Goal: Task Accomplishment & Management: Manage account settings

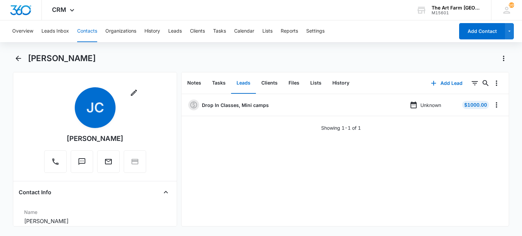
scroll to position [480, 0]
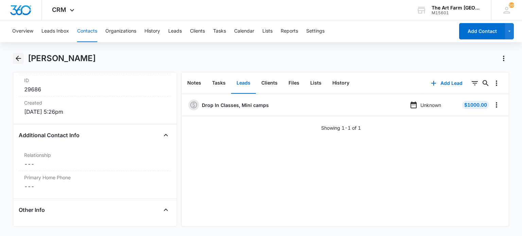
click at [19, 59] on icon "Back" at bounding box center [18, 58] width 8 height 8
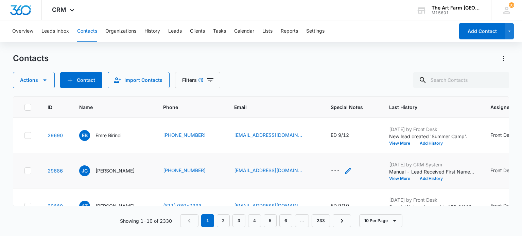
click at [340, 170] on div "---" at bounding box center [335, 171] width 9 height 8
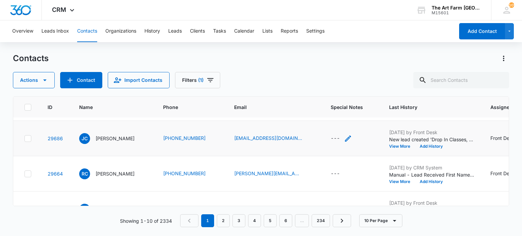
scroll to position [140, 0]
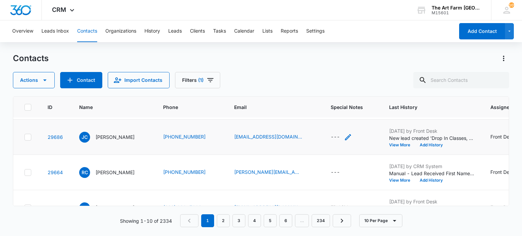
click at [340, 134] on div "---" at bounding box center [335, 137] width 9 height 8
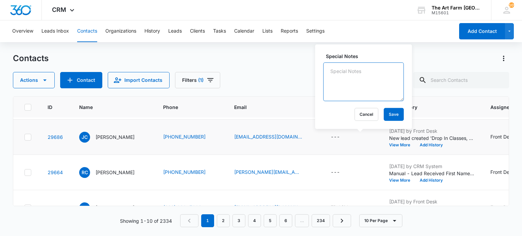
click at [337, 81] on textarea "Special Notes" at bounding box center [363, 82] width 81 height 39
type textarea "ED 9/12"
click at [385, 120] on button "Save" at bounding box center [394, 114] width 20 height 13
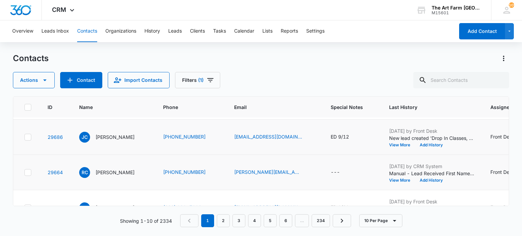
click at [34, 172] on td at bounding box center [26, 172] width 26 height 35
click at [30, 171] on icon at bounding box center [28, 173] width 6 height 6
click at [24, 172] on input "checkbox" at bounding box center [24, 172] width 0 height 0
click at [38, 80] on button "Actions" at bounding box center [34, 80] width 42 height 16
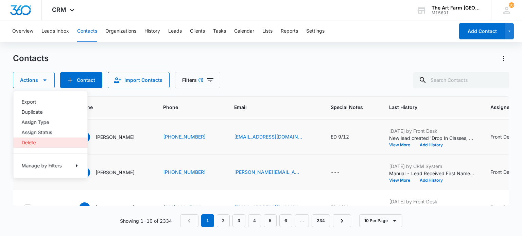
click at [32, 144] on div "Delete" at bounding box center [46, 142] width 50 height 5
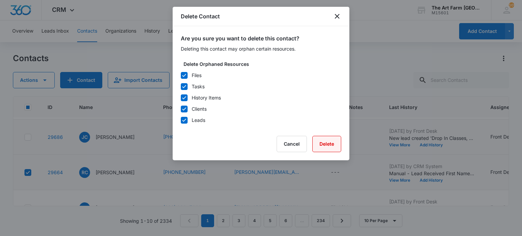
click at [325, 144] on button "Delete" at bounding box center [326, 144] width 29 height 16
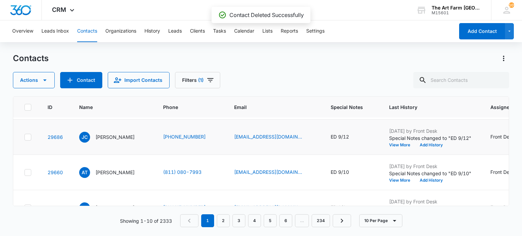
click at [341, 45] on div "Overview Leads Inbox Contacts Organizations History Leads Clients Tasks Calenda…" at bounding box center [261, 127] width 522 height 215
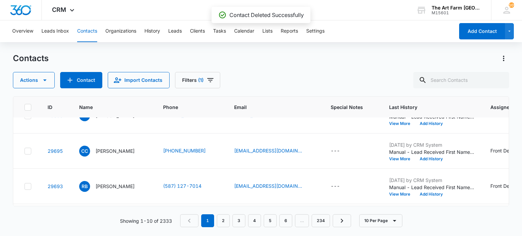
scroll to position [18, 0]
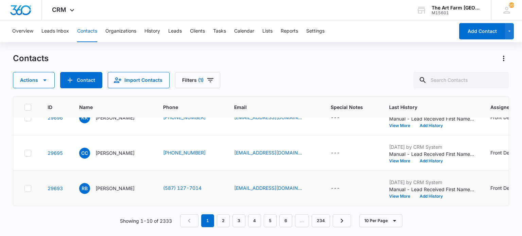
click at [26, 188] on icon at bounding box center [28, 188] width 4 height 3
click at [24, 188] on input "checkbox" at bounding box center [24, 188] width 0 height 0
click at [43, 81] on icon "button" at bounding box center [45, 80] width 8 height 8
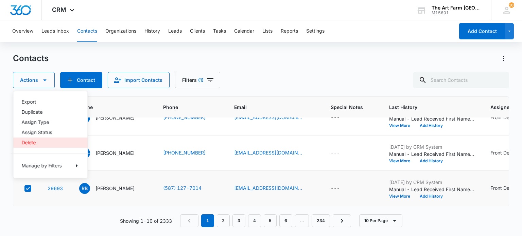
click at [33, 141] on div "Delete" at bounding box center [46, 142] width 50 height 5
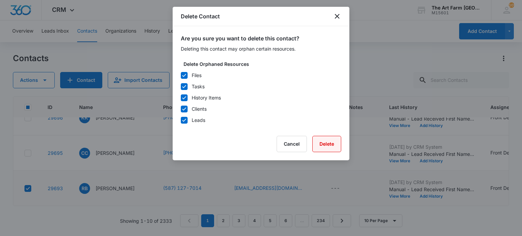
click at [323, 147] on button "Delete" at bounding box center [326, 144] width 29 height 16
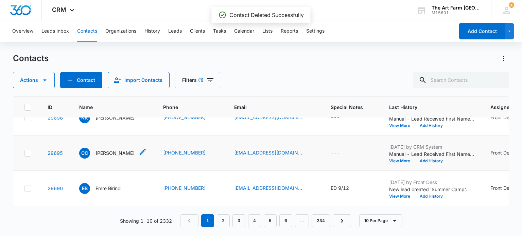
scroll to position [0, 0]
